Goal: Task Accomplishment & Management: Use online tool/utility

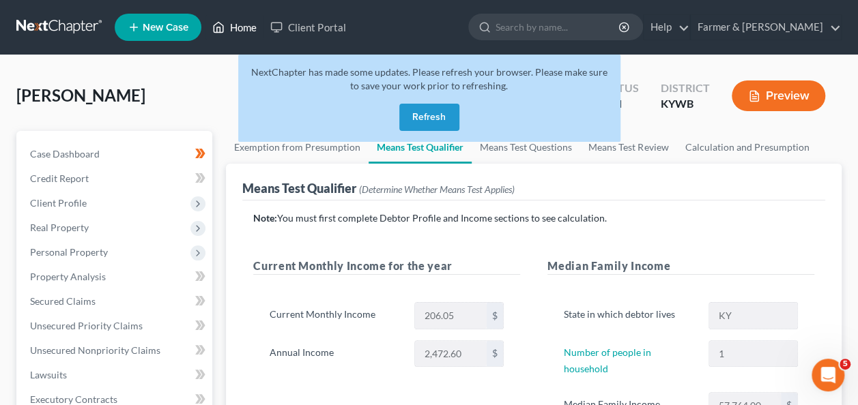
click at [239, 33] on link "Home" at bounding box center [234, 27] width 58 height 25
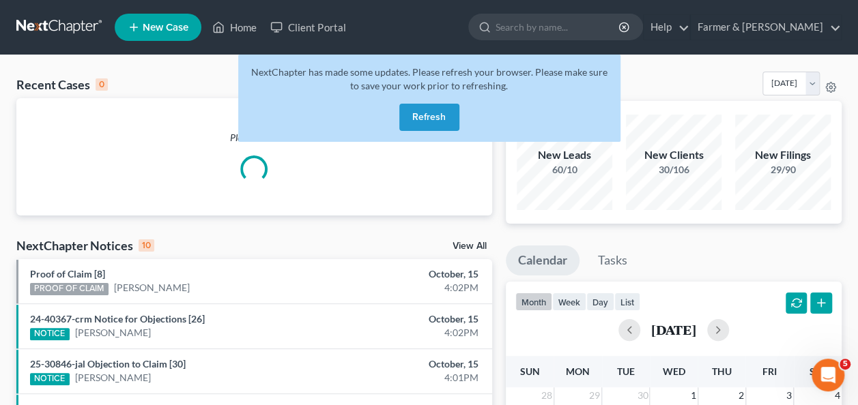
click at [429, 124] on button "Refresh" at bounding box center [429, 117] width 60 height 27
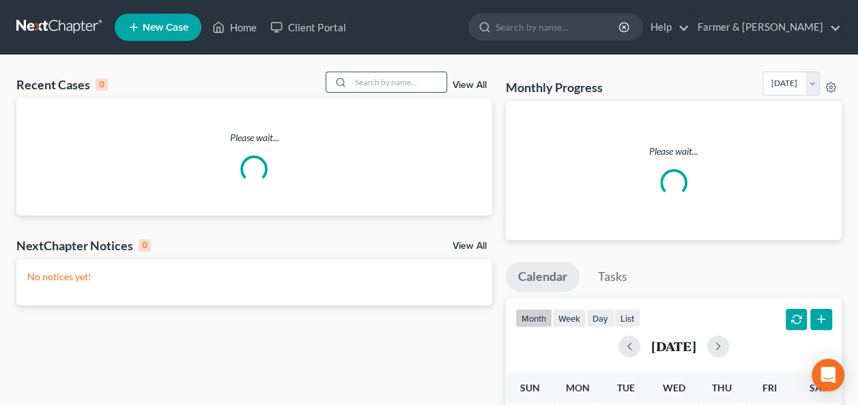
click at [383, 83] on input "search" at bounding box center [399, 82] width 96 height 20
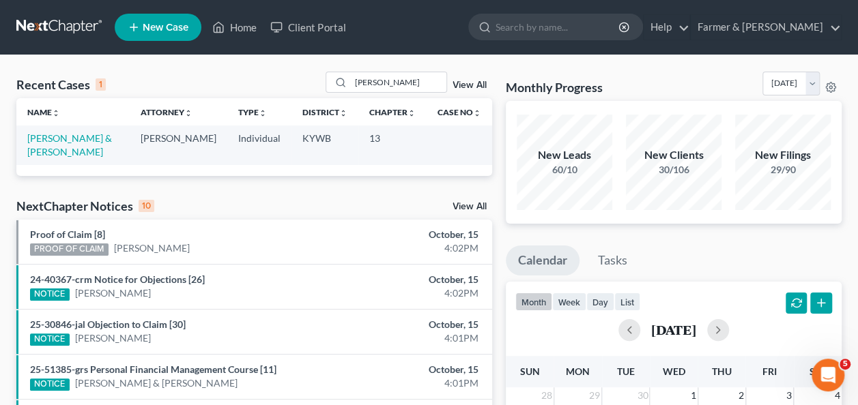
click at [70, 130] on td "Robson, Stephanie & Scott" at bounding box center [72, 145] width 113 height 39
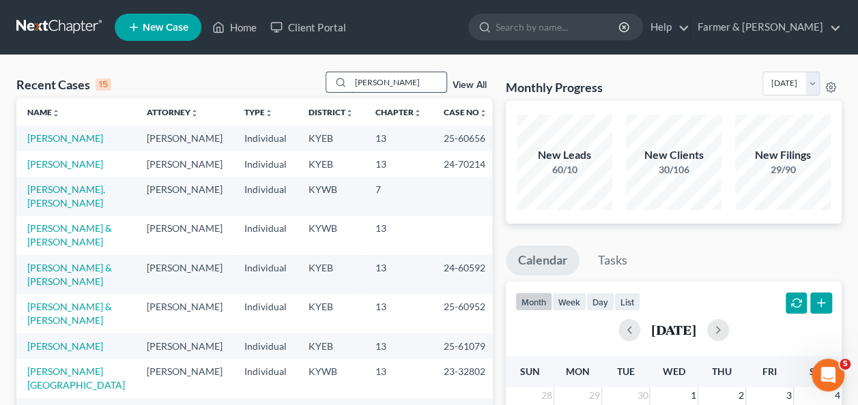
click at [388, 83] on input "robson" at bounding box center [399, 82] width 96 height 20
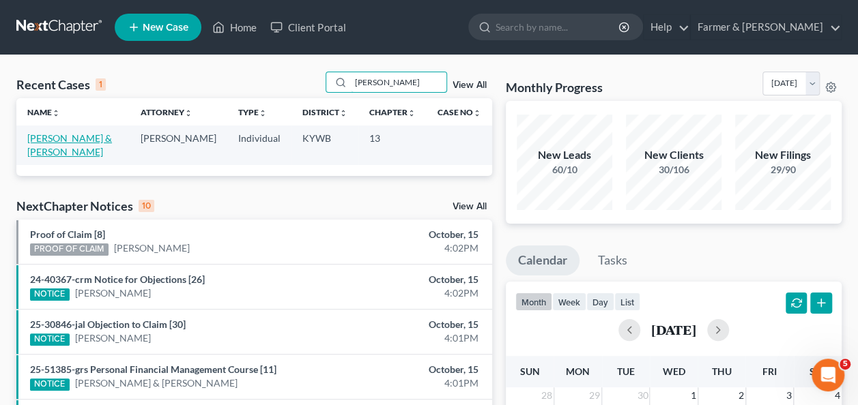
type input "robson stephanie"
click at [67, 141] on link "Robson, Stephanie & Scott" at bounding box center [69, 144] width 85 height 25
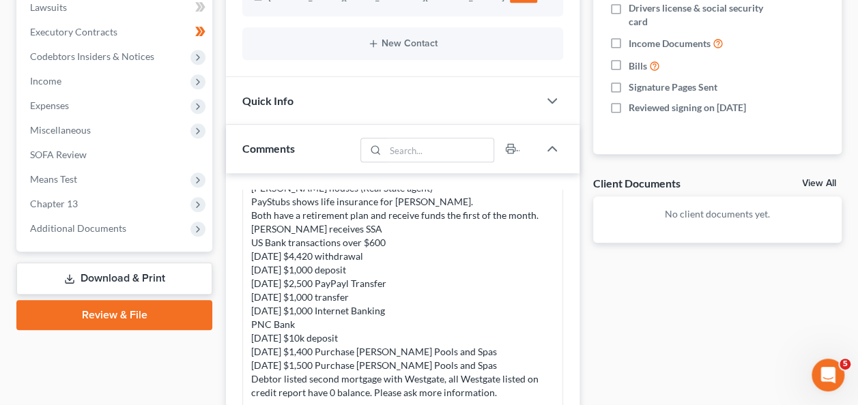
scroll to position [368, 0]
click at [79, 106] on span "Expenses" at bounding box center [115, 105] width 193 height 25
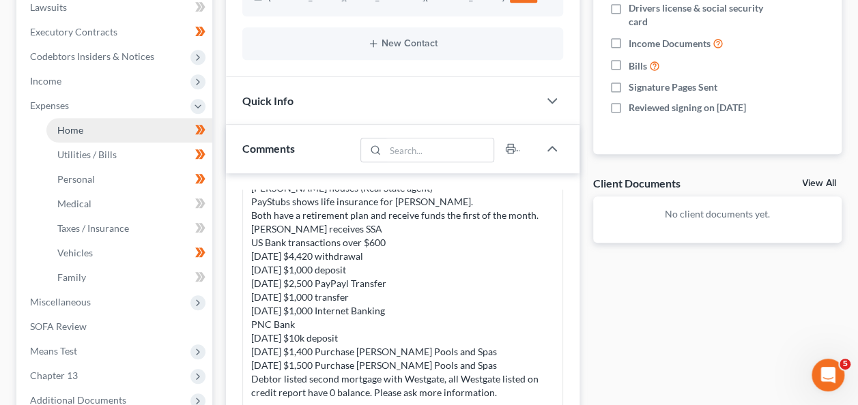
click at [81, 128] on span "Home" at bounding box center [70, 130] width 26 height 12
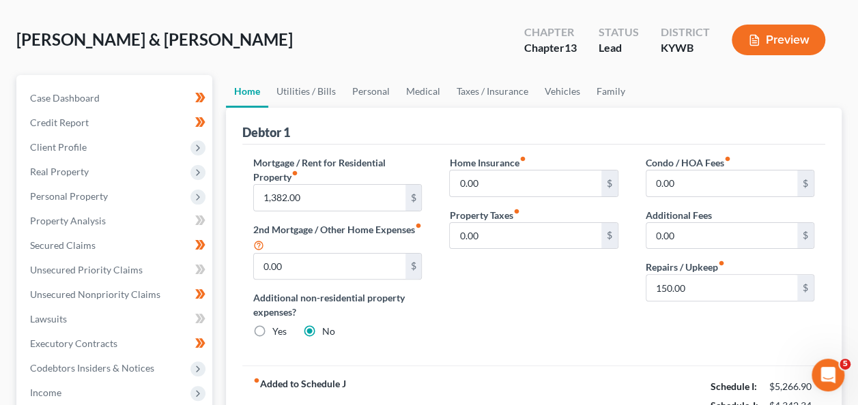
scroll to position [57, 0]
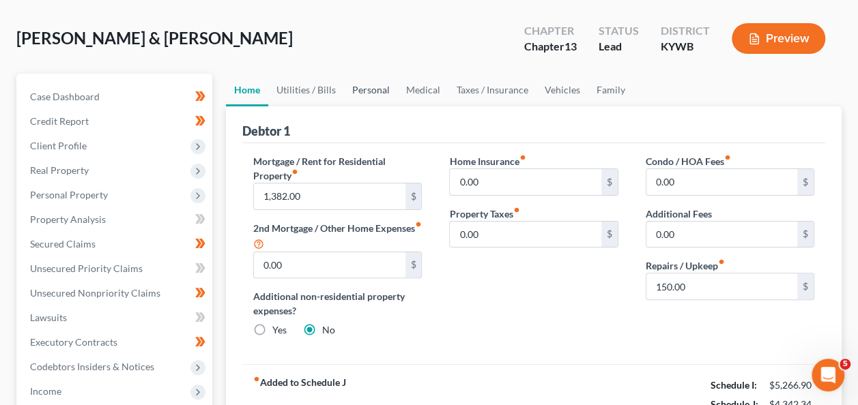
click at [361, 88] on link "Personal" at bounding box center [371, 90] width 54 height 33
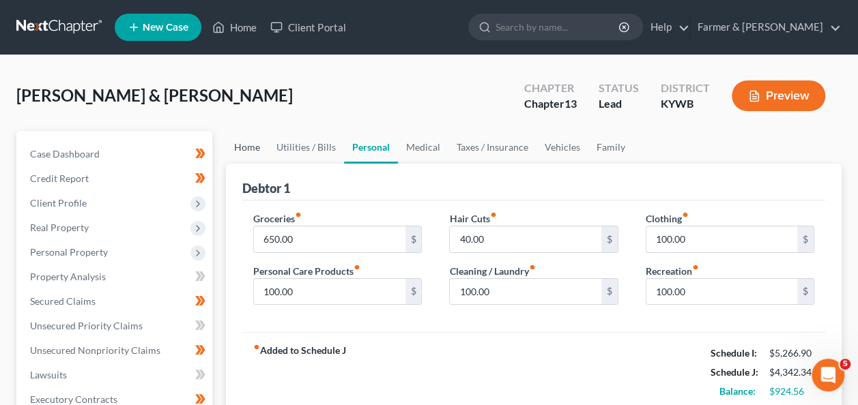
click at [234, 143] on link "Home" at bounding box center [247, 147] width 42 height 33
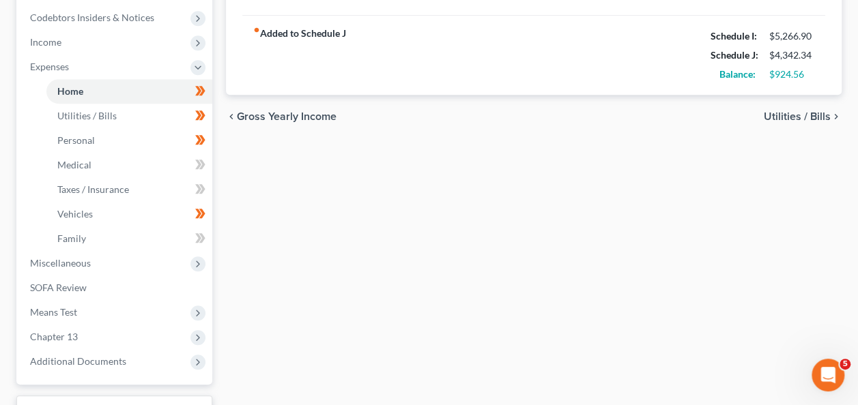
scroll to position [407, 0]
click at [66, 337] on span "Chapter 13" at bounding box center [54, 337] width 48 height 12
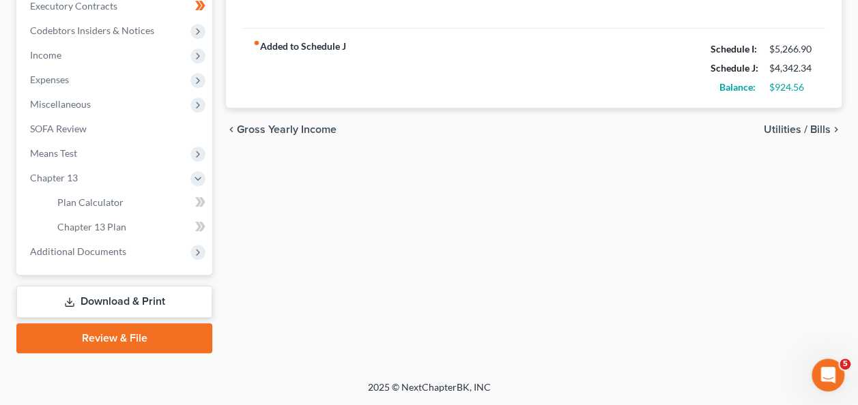
scroll to position [392, 0]
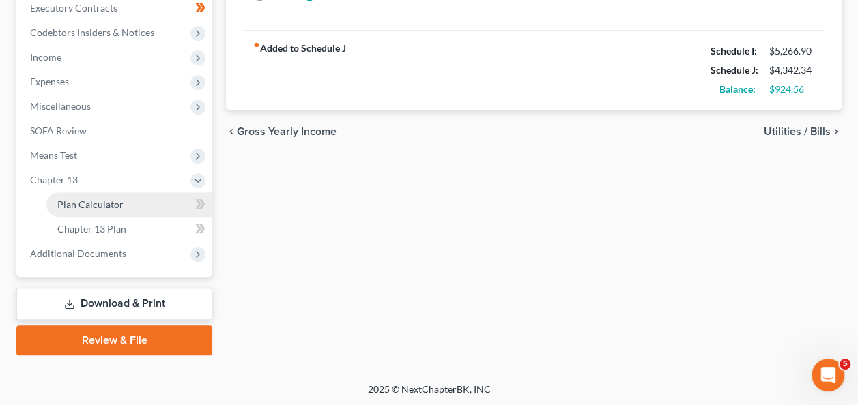
click at [104, 204] on span "Plan Calculator" at bounding box center [90, 205] width 66 height 12
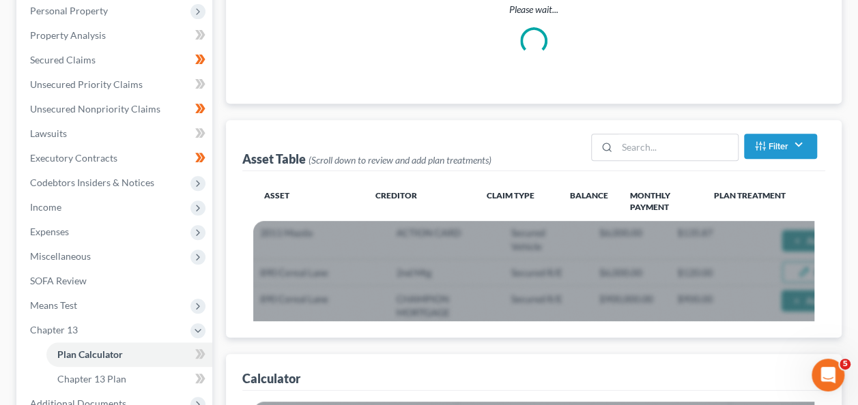
scroll to position [327, 0]
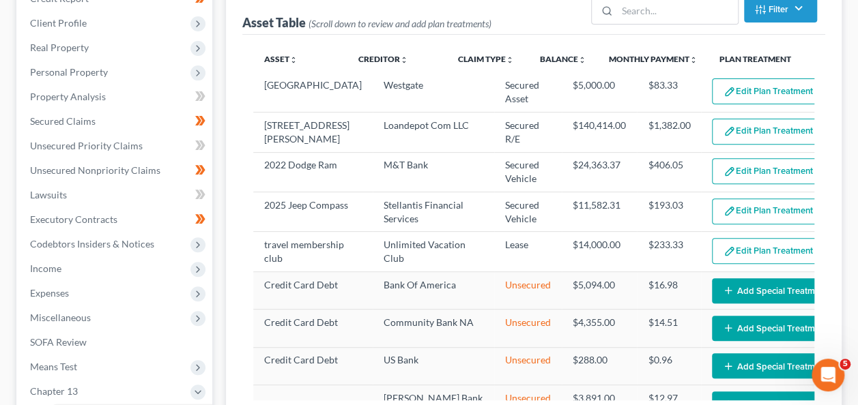
select select "59"
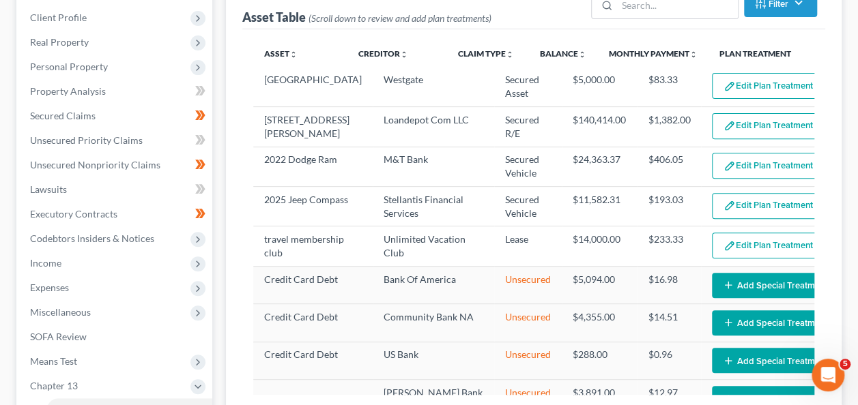
scroll to position [136, 0]
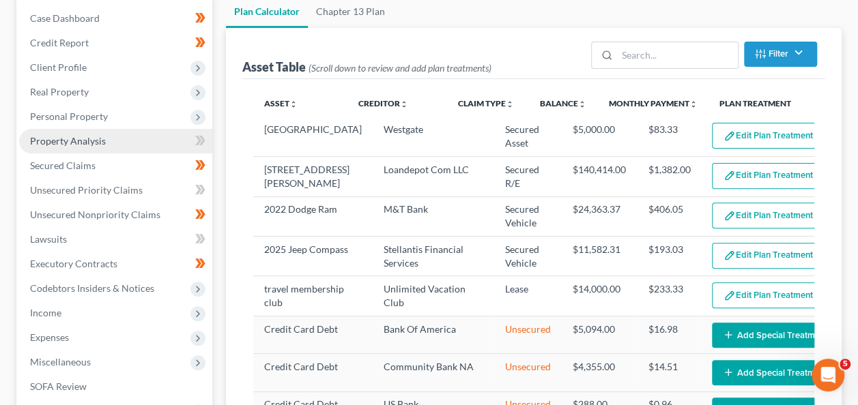
click at [97, 141] on span "Property Analysis" at bounding box center [68, 141] width 76 height 12
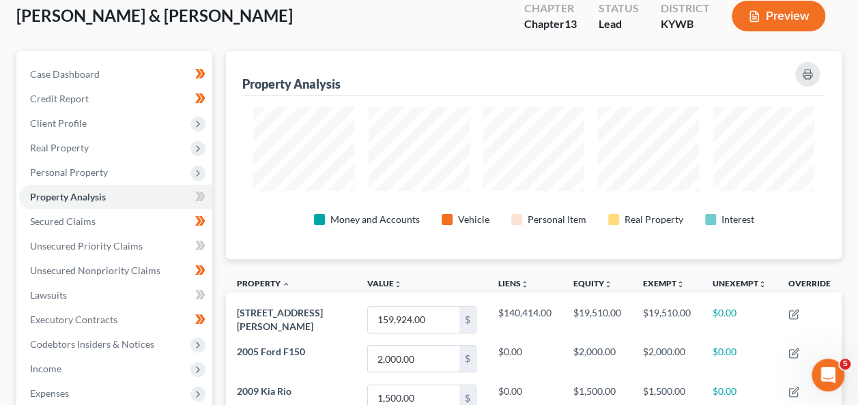
scroll to position [79, 0]
